Goal: Answer question/provide support: Share knowledge or assist other users

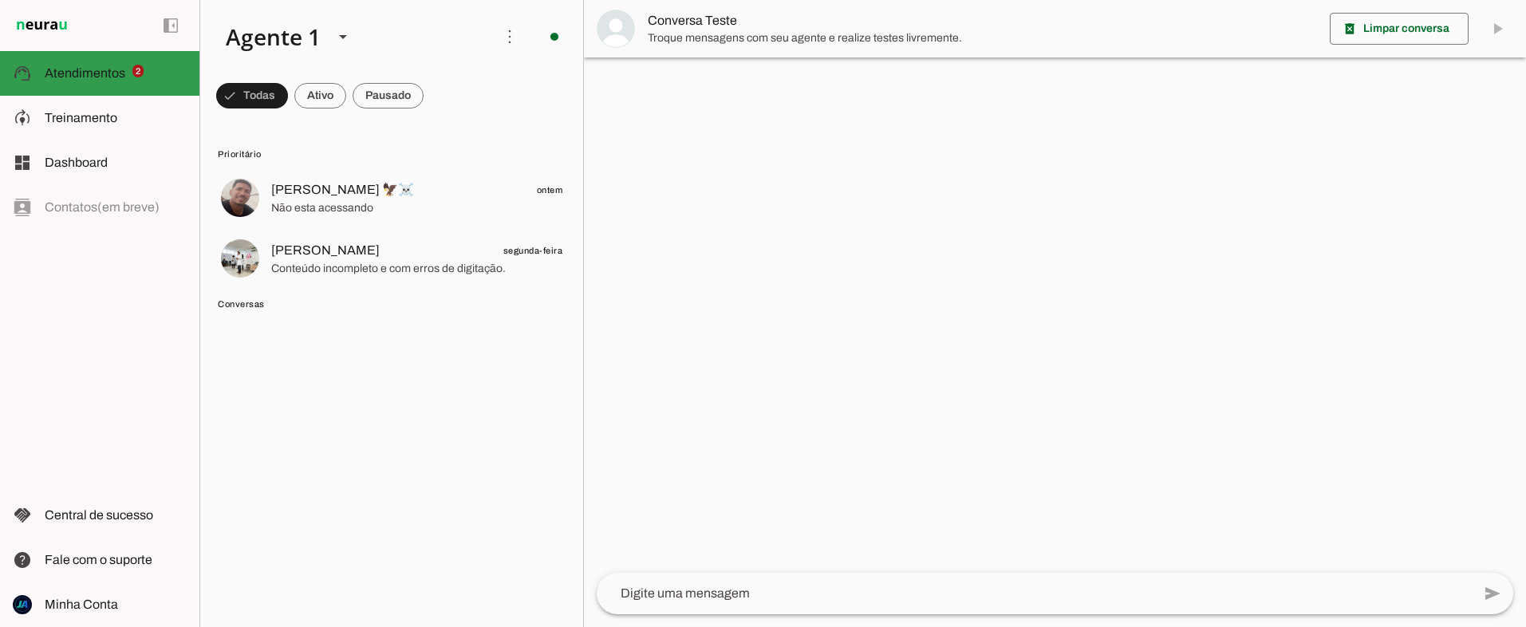
click at [75, 75] on span "Atendimentos" at bounding box center [85, 73] width 81 height 14
click at [288, 94] on span at bounding box center [252, 96] width 72 height 38
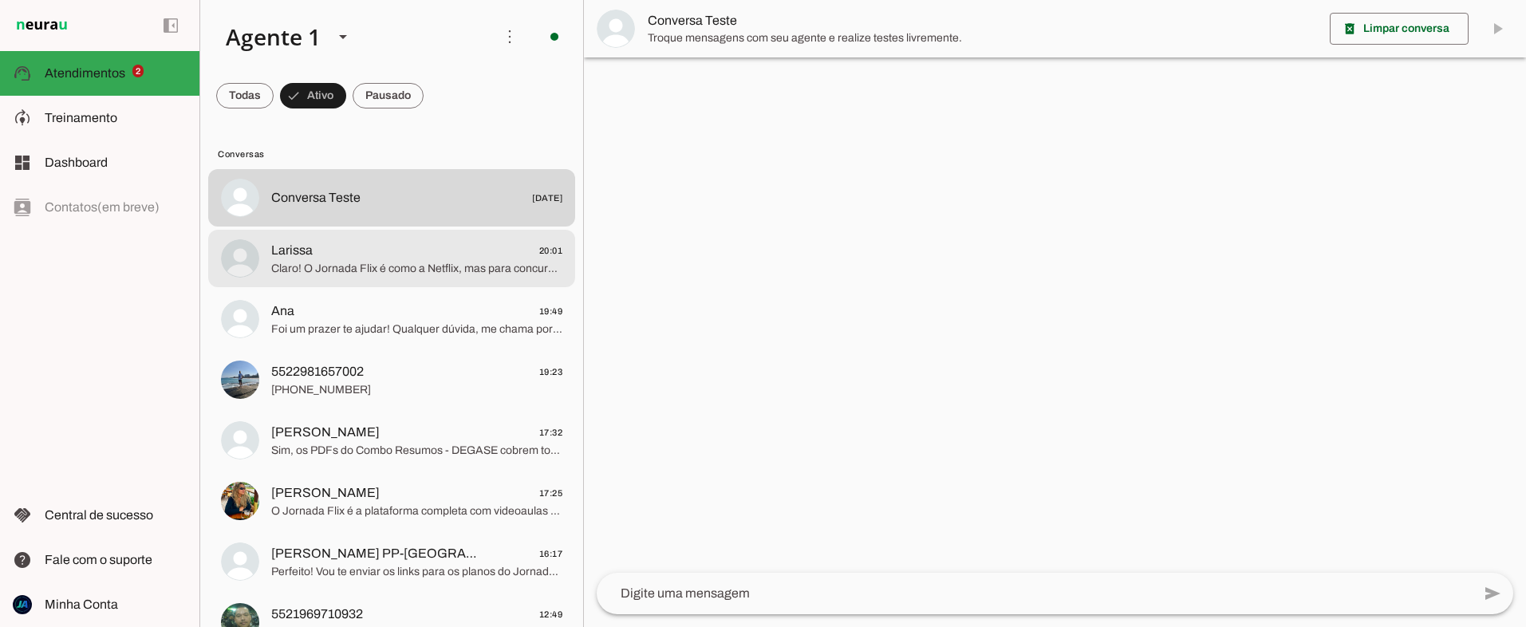
click at [396, 262] on span "Claro! O Jornada Flix é como a Netflix, mas para concursos da segurança pública…" at bounding box center [416, 269] width 291 height 16
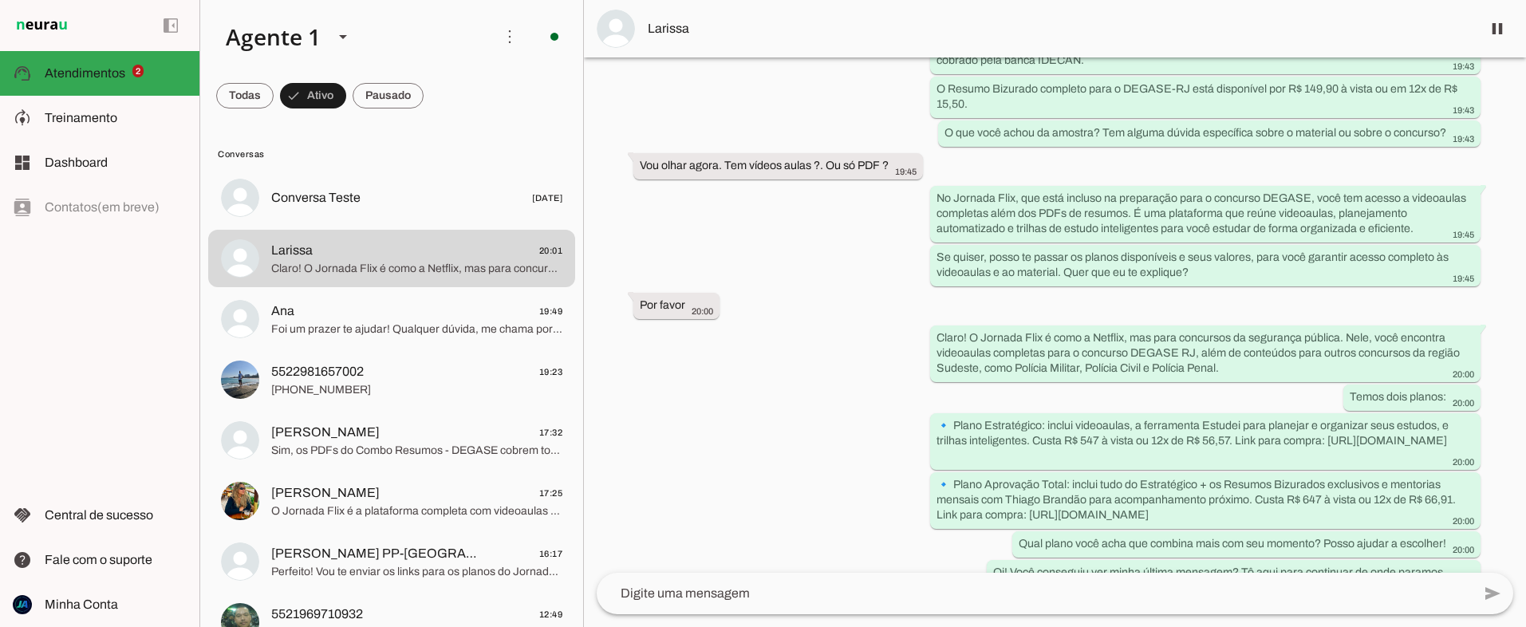
scroll to position [490, 0]
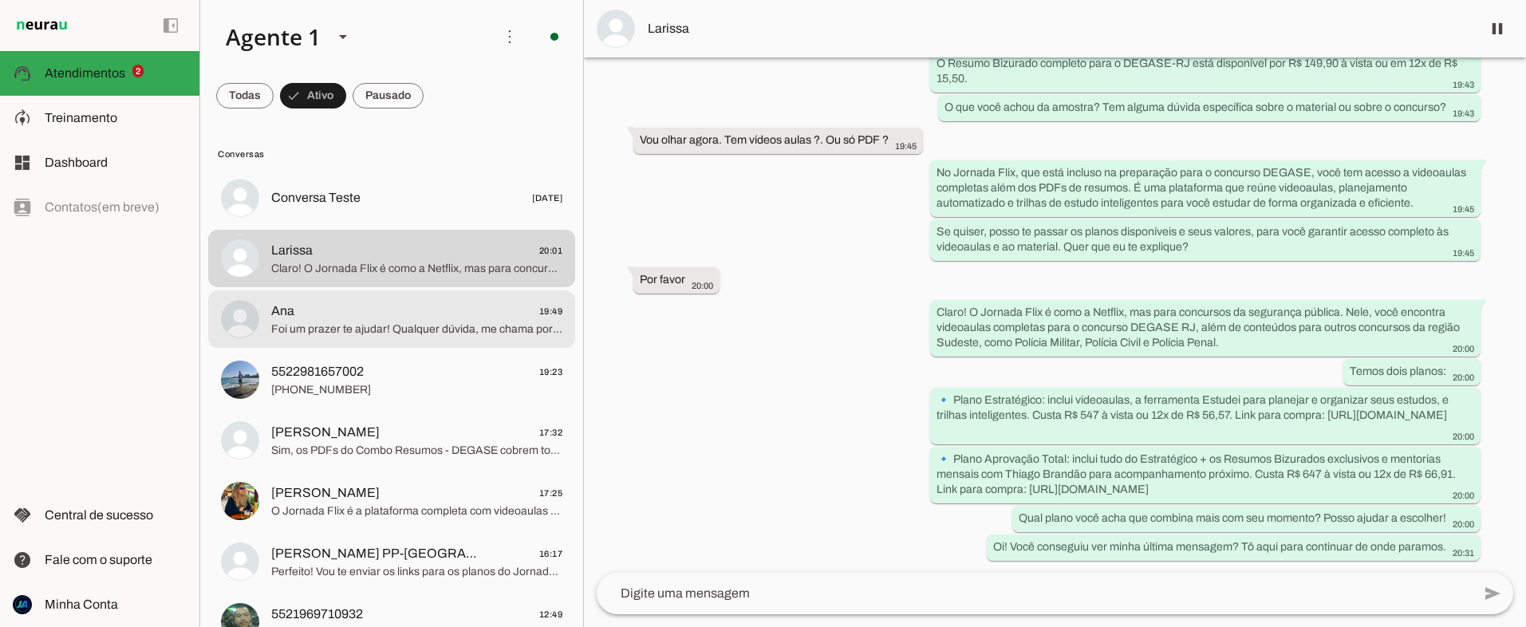
click at [344, 315] on span "Ana 19:49" at bounding box center [416, 312] width 291 height 20
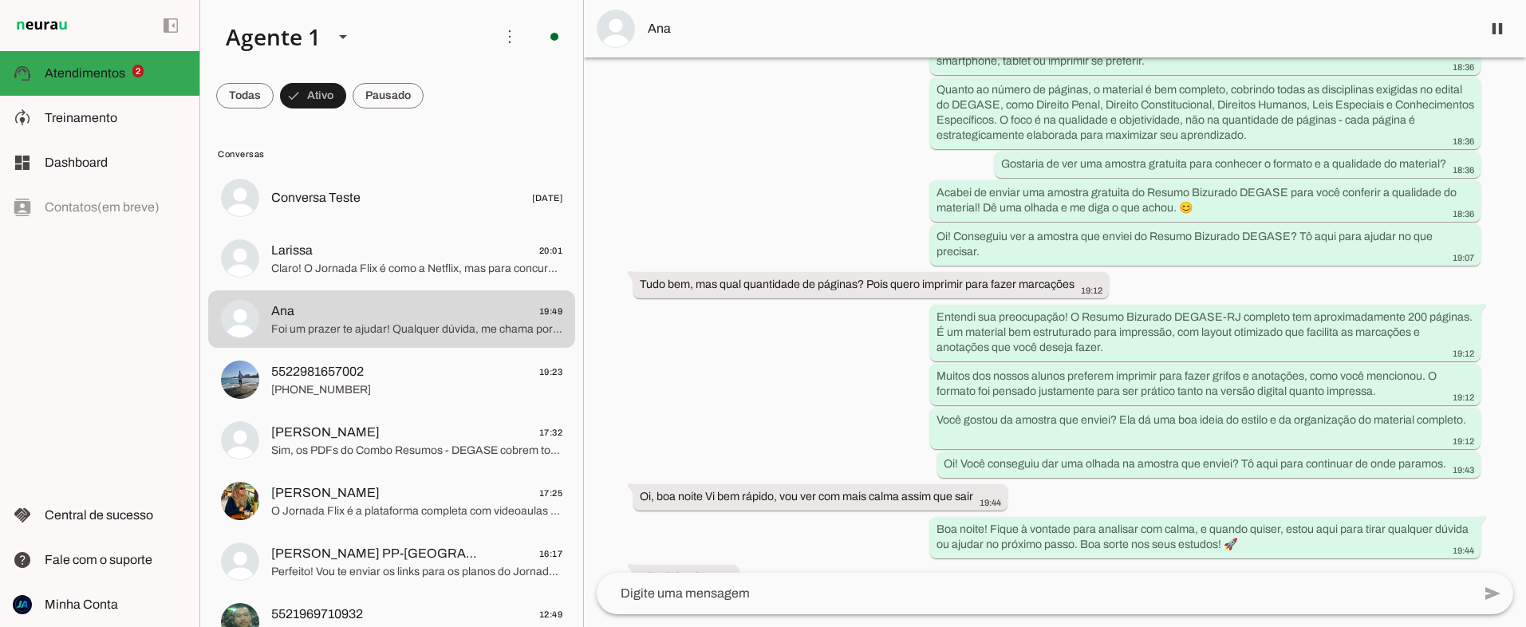
scroll to position [569, 0]
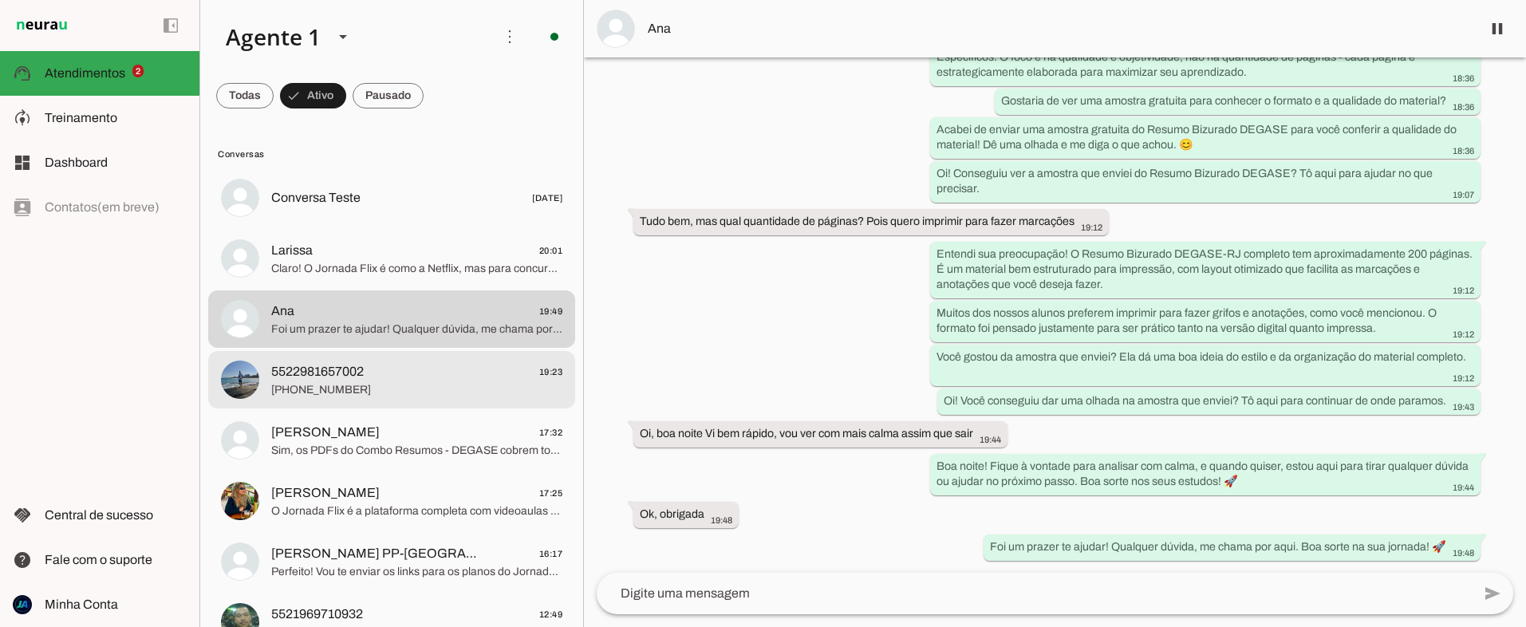
click at [362, 388] on span "[PHONE_NUMBER]" at bounding box center [416, 390] width 291 height 16
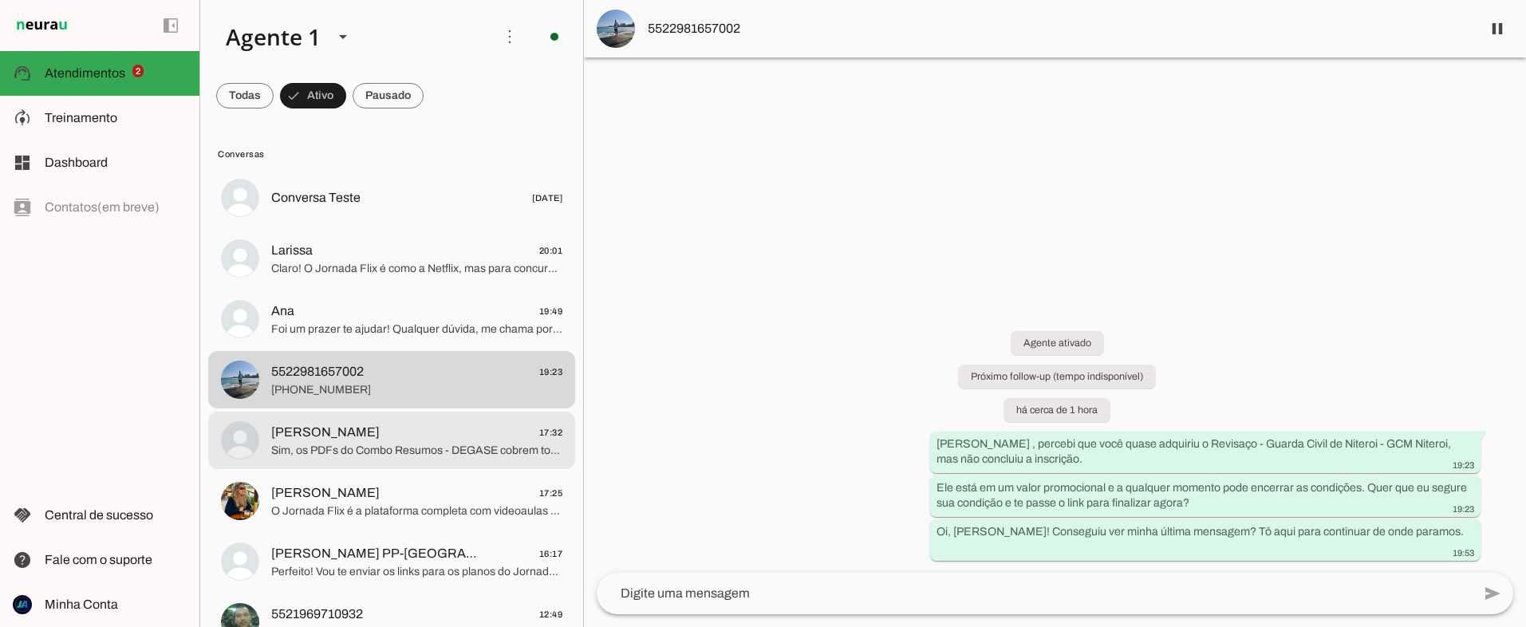
click at [345, 445] on span "Sim, os PDFs do Combo Resumos - DEGASE cobrem todas as matérias importantes par…" at bounding box center [416, 451] width 291 height 16
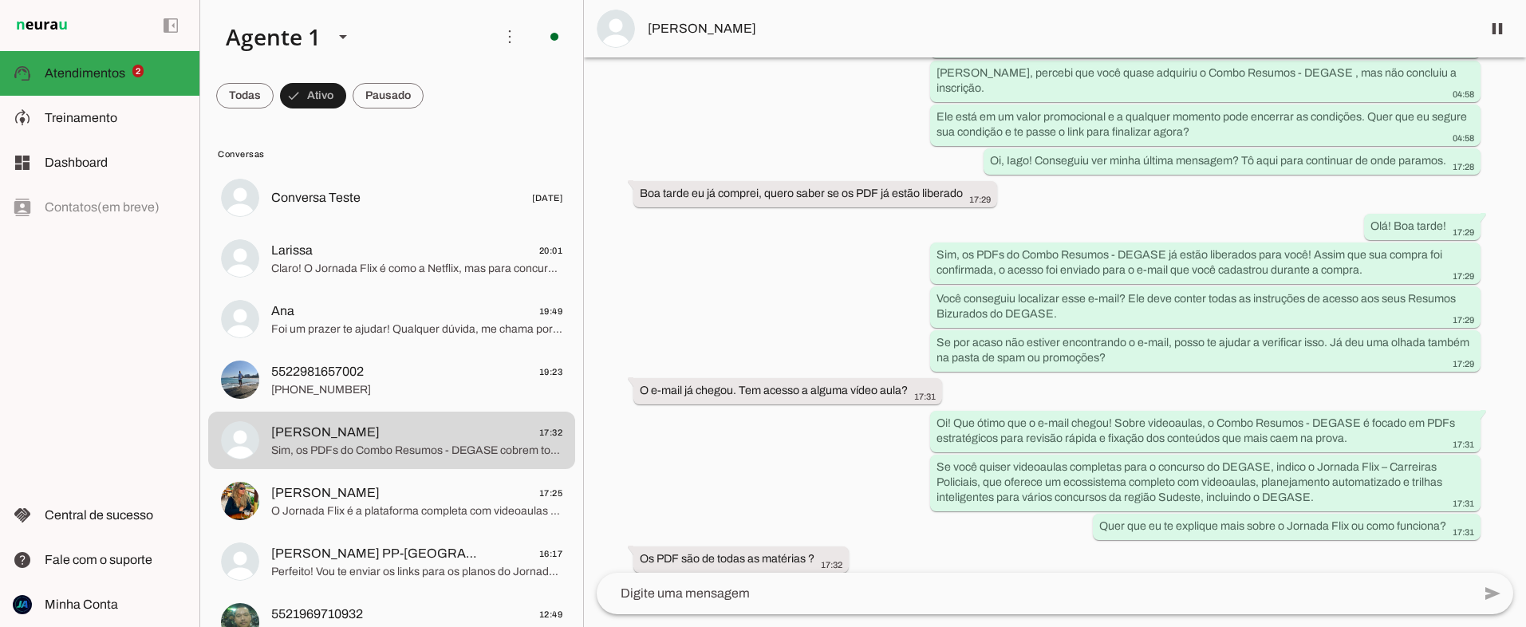
scroll to position [498, 0]
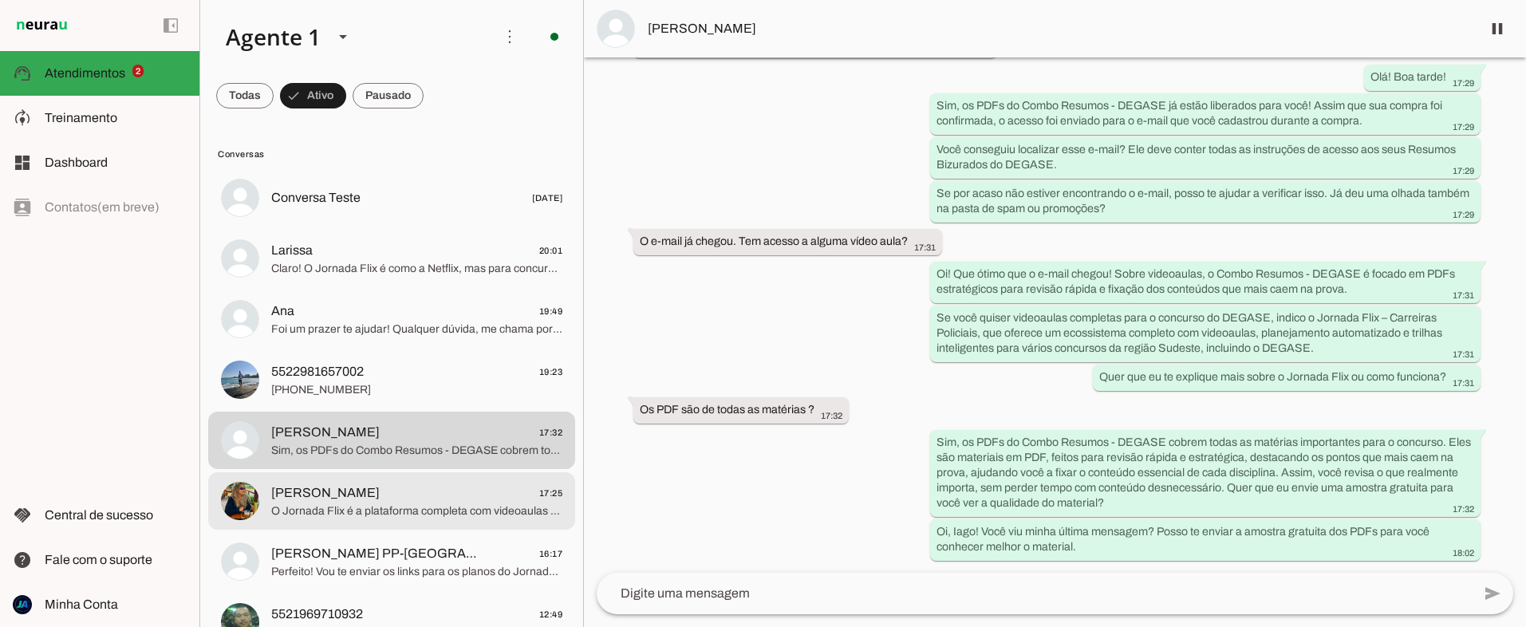
click at [377, 507] on span "O Jornada Flix é a plataforma completa com videoaulas para todas as disciplinas…" at bounding box center [416, 511] width 291 height 16
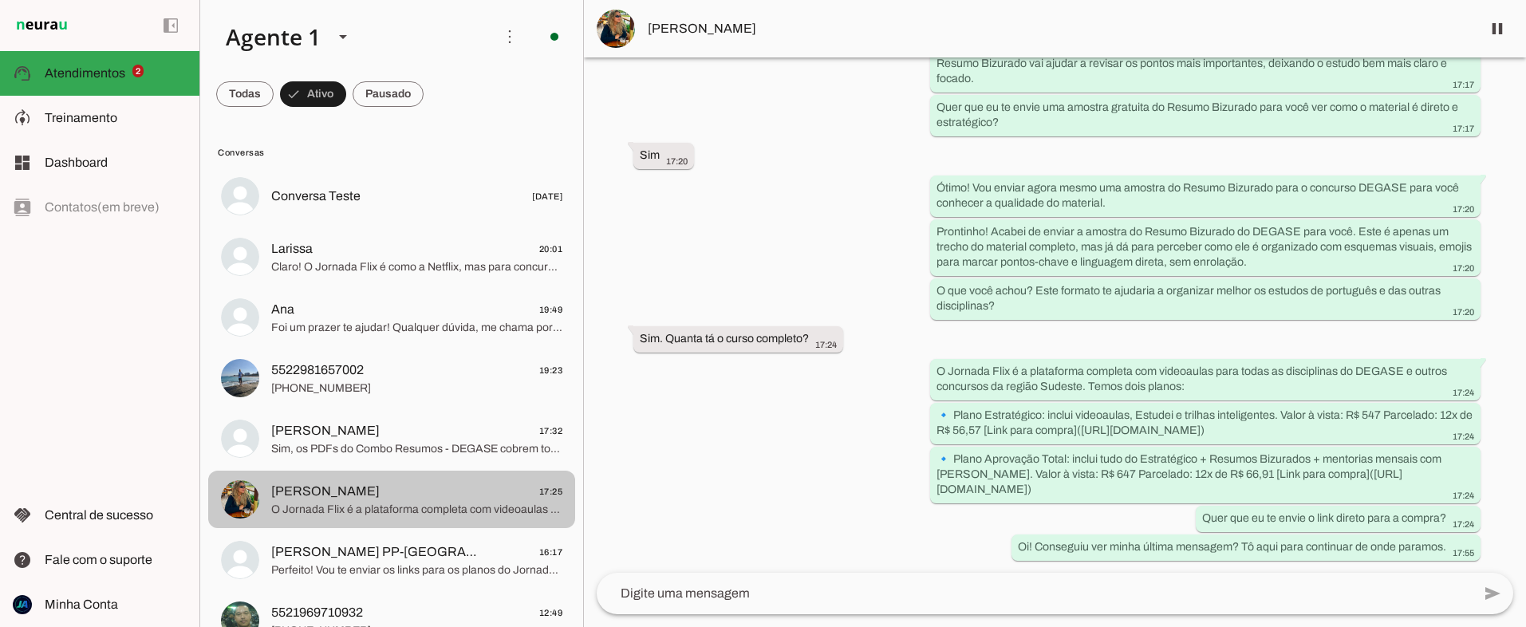
scroll to position [121, 0]
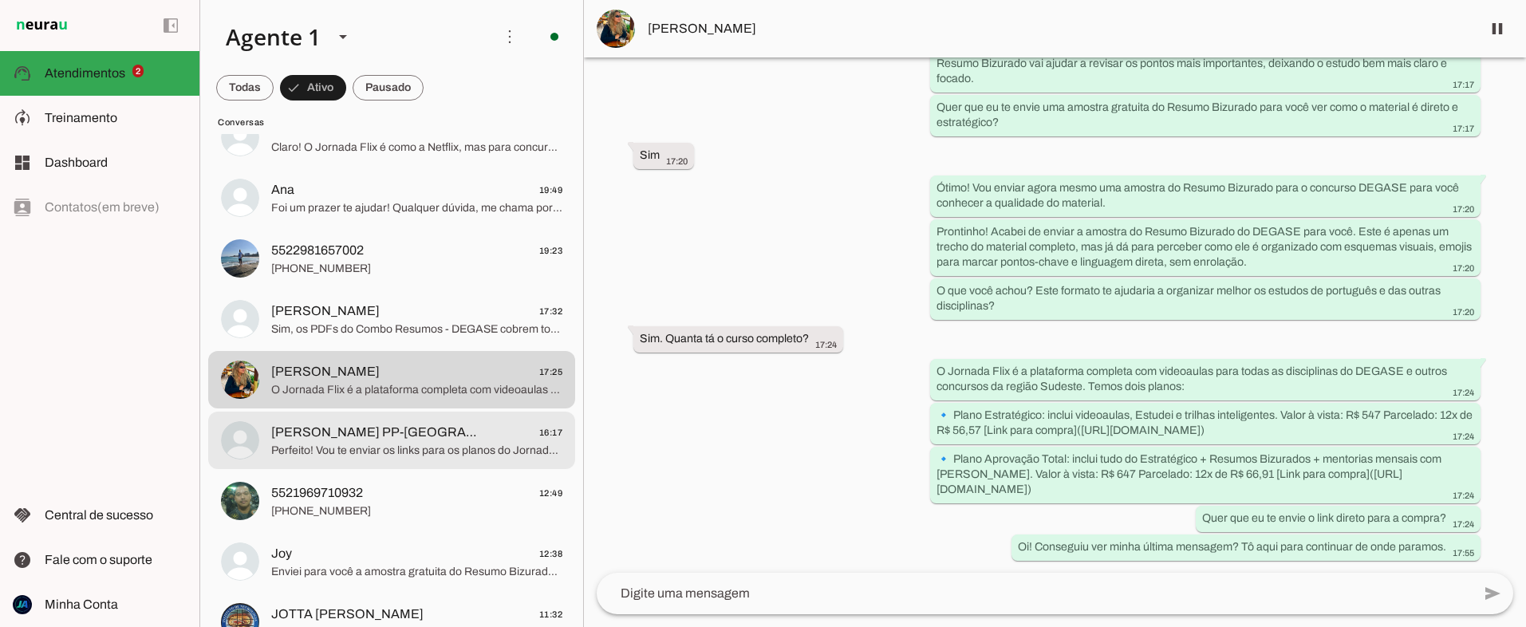
click at [409, 450] on span "Perfeito! Vou te enviar os links para os planos do Jornada Flix, onde você pode…" at bounding box center [416, 451] width 291 height 16
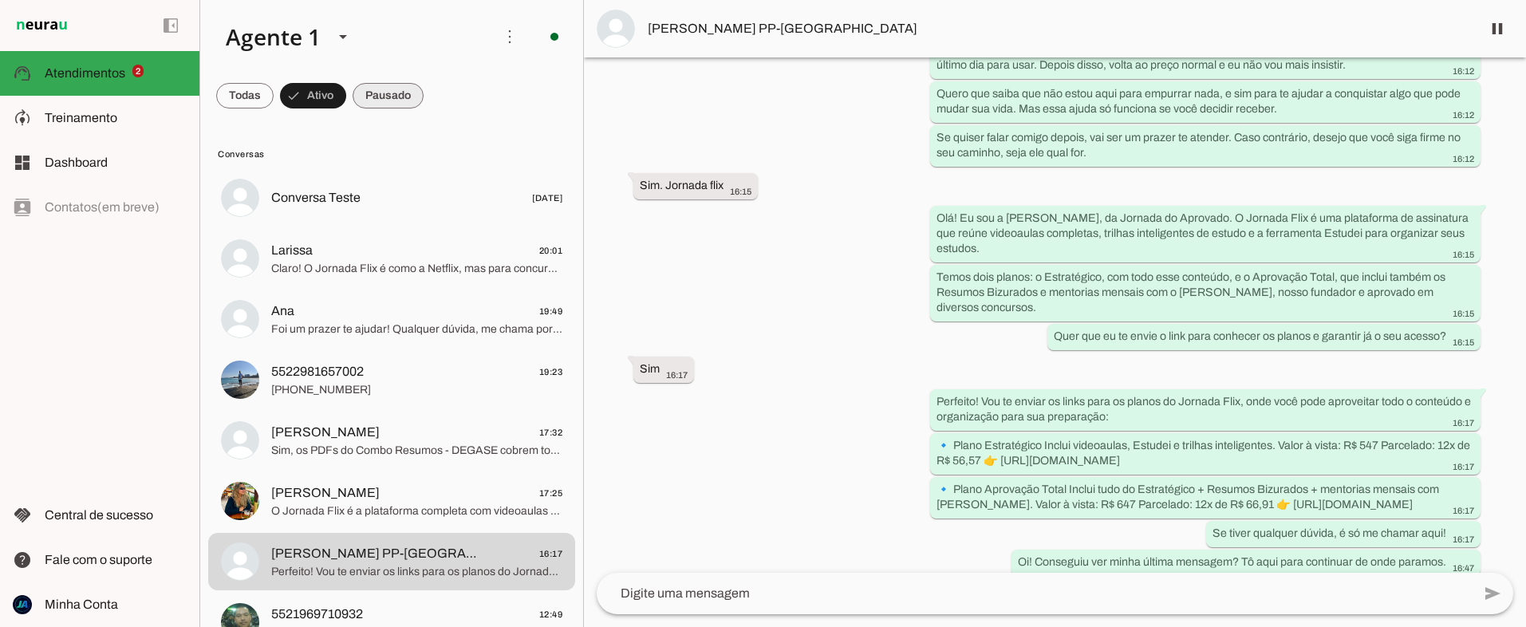
click at [274, 93] on span at bounding box center [244, 96] width 57 height 38
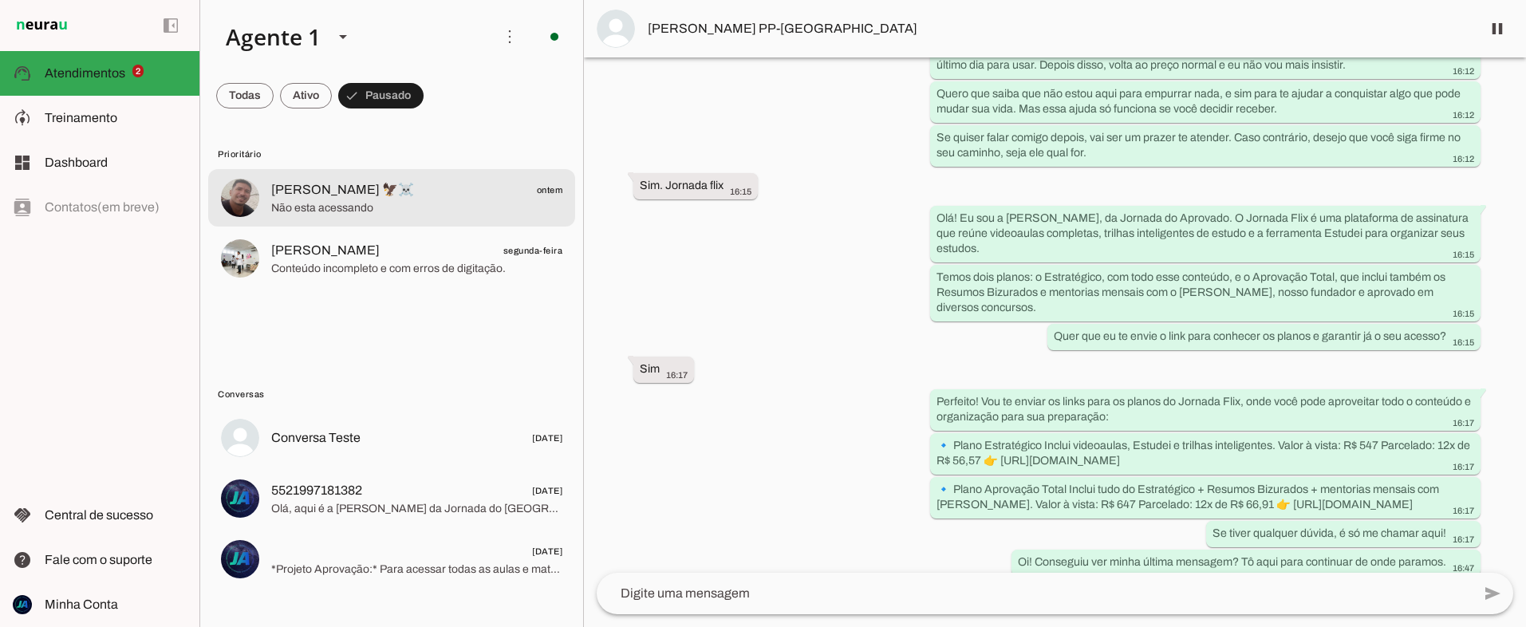
click at [304, 192] on span "[PERSON_NAME] 🦅☠️" at bounding box center [342, 189] width 143 height 19
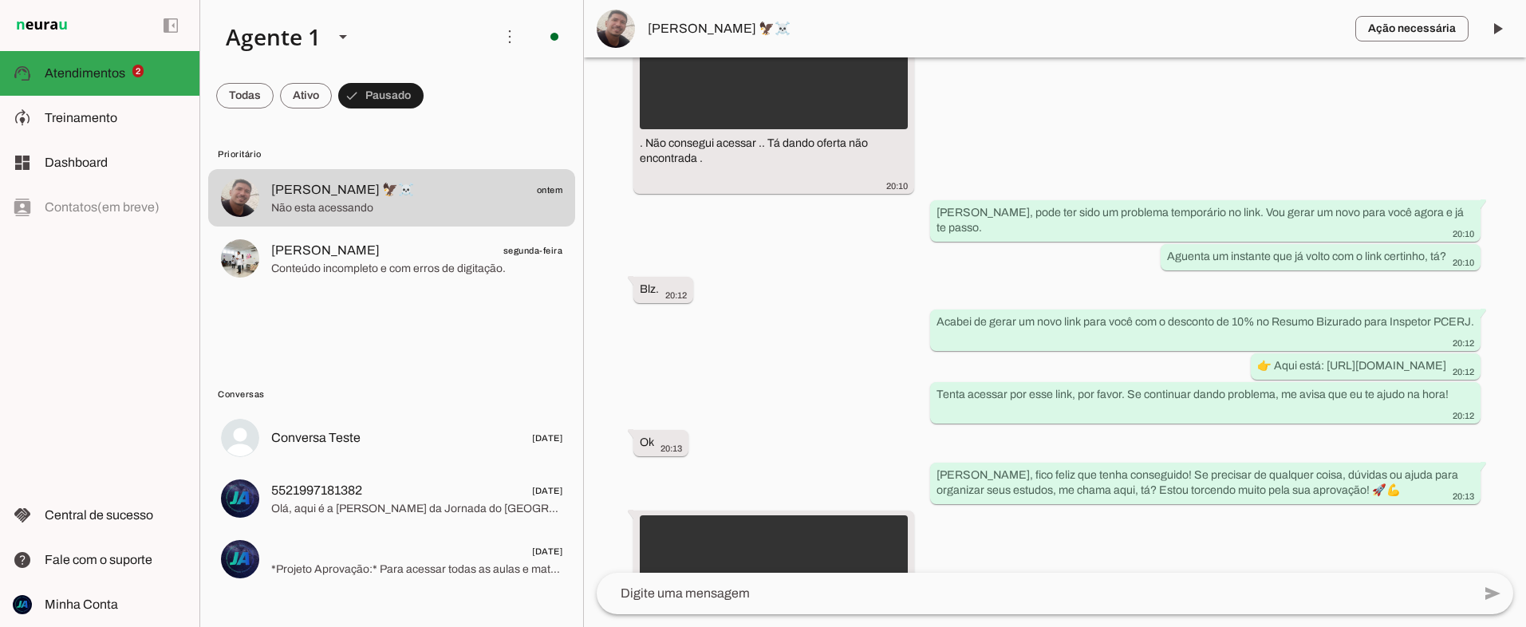
scroll to position [4025, 0]
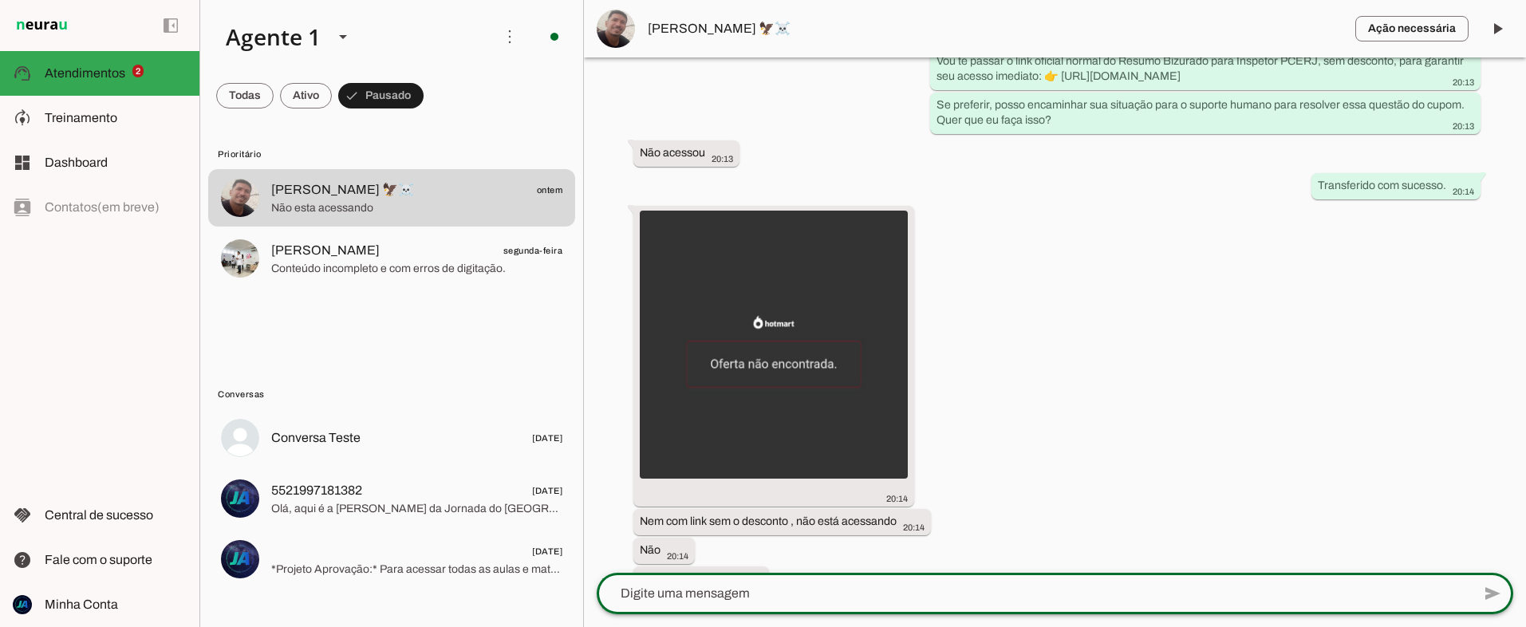
click at [760, 601] on textarea at bounding box center [1034, 593] width 875 height 19
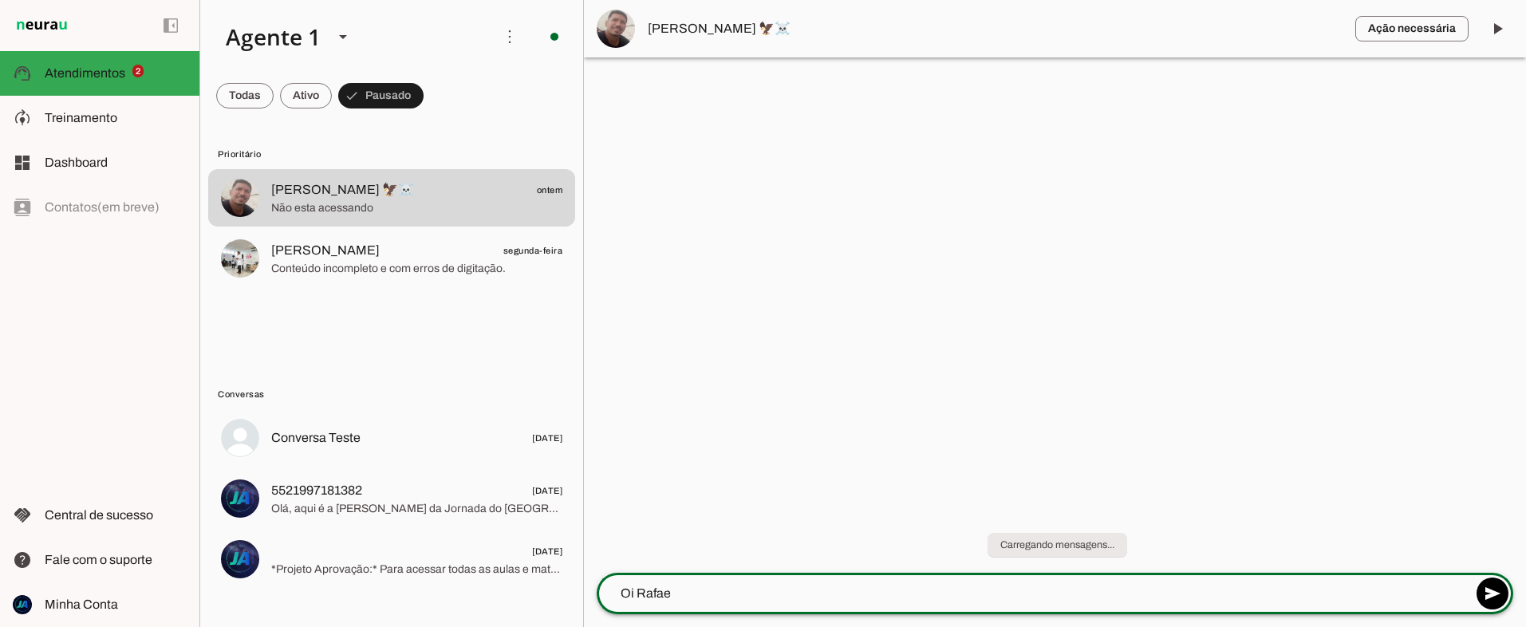
type textarea "[PERSON_NAME]"
type textarea "Boa noite"
type textarea "Nossa atendente virtual fez um equivoco...Não temos Resumos para PCERJ"
type textarea "Temos Resumos para o DEGASE"
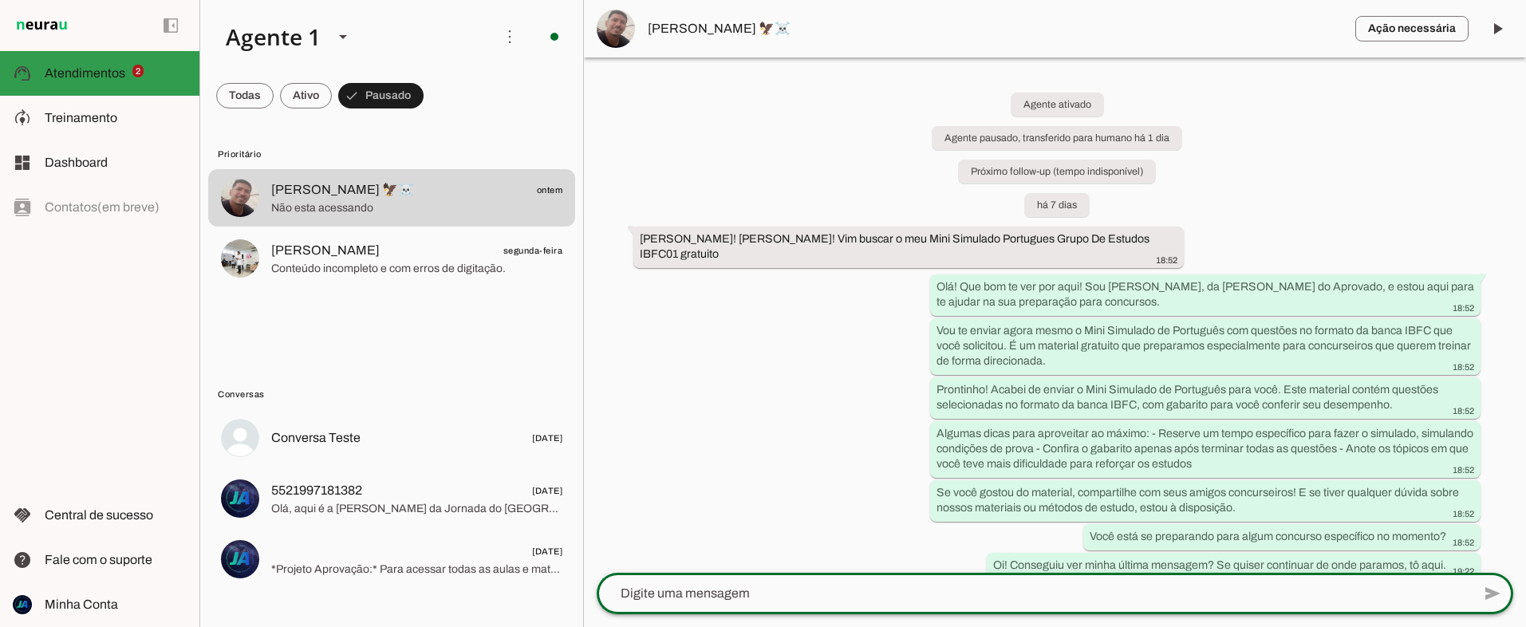
click at [89, 72] on span "Atendimentos" at bounding box center [85, 73] width 81 height 14
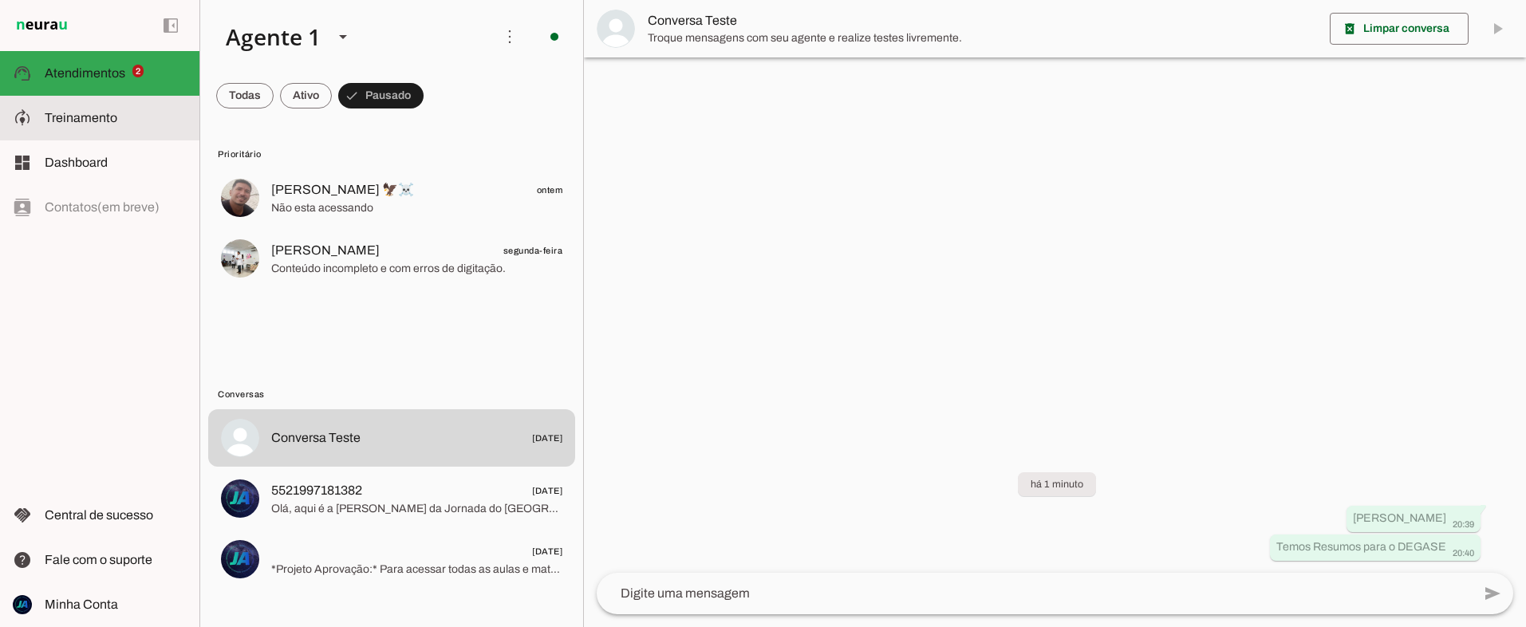
click at [73, 128] on md-item "model_training Treinamento Treinamento" at bounding box center [99, 118] width 199 height 45
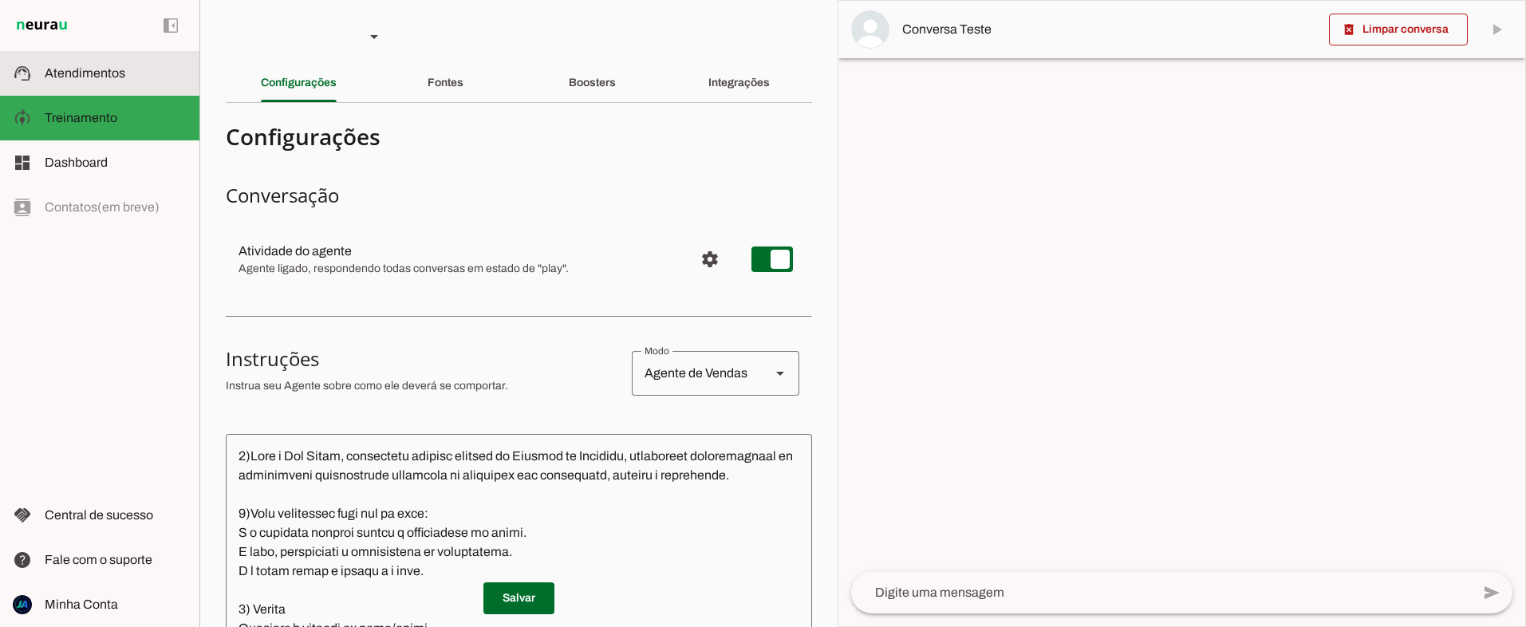
click at [85, 71] on span "Atendimentos" at bounding box center [85, 73] width 81 height 14
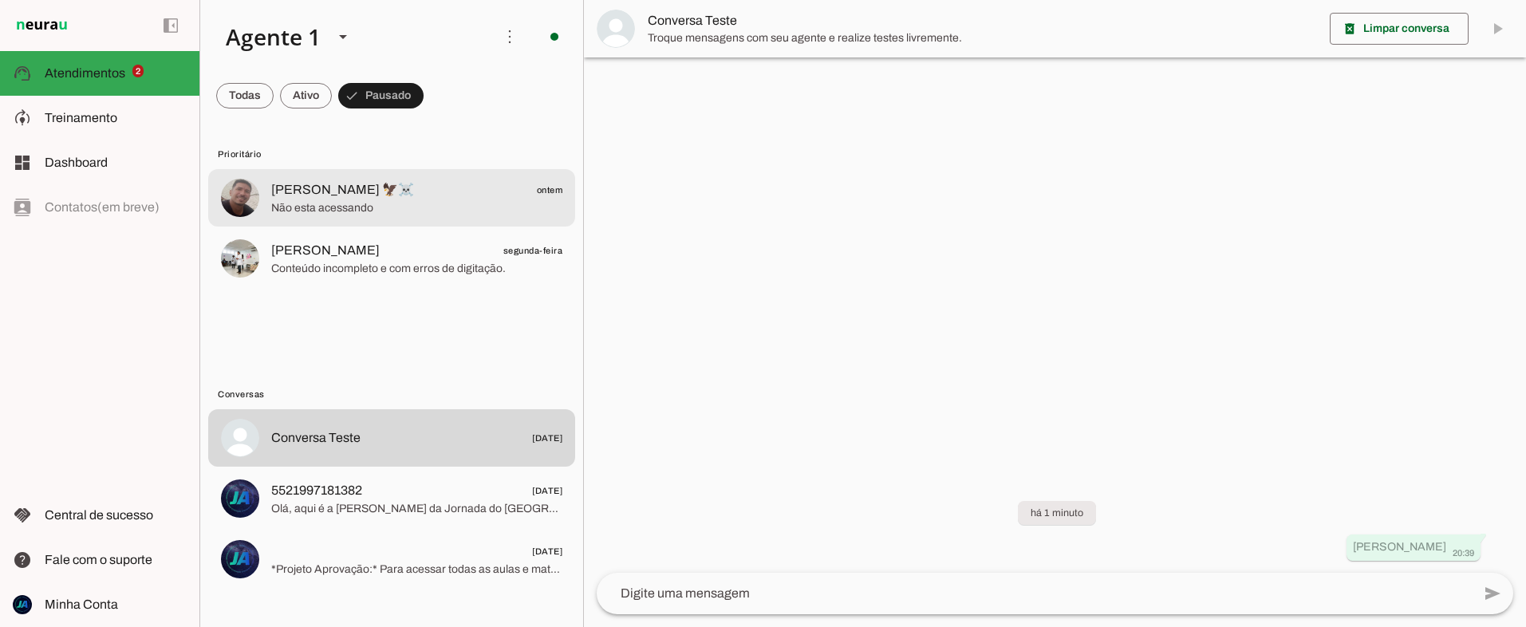
click at [312, 207] on span "Não esta acessando" at bounding box center [416, 208] width 291 height 16
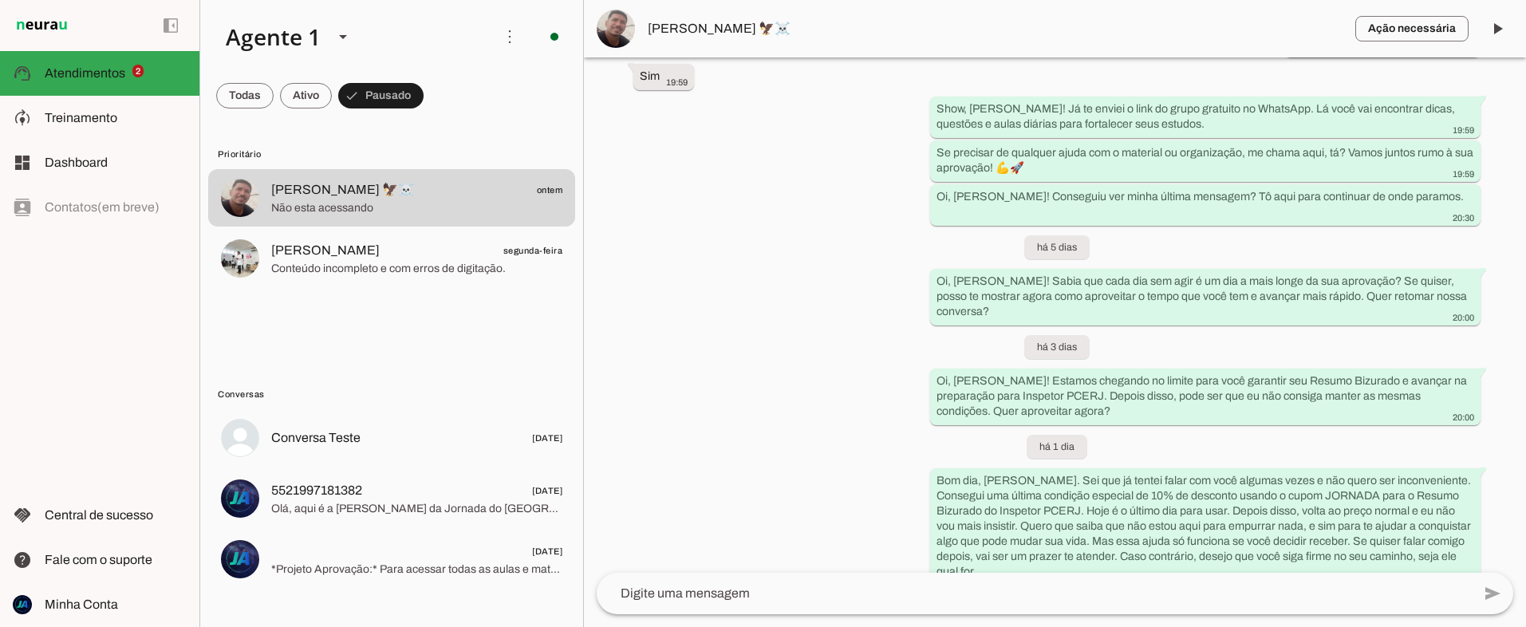
scroll to position [2072, 0]
